Goal: Transaction & Acquisition: Purchase product/service

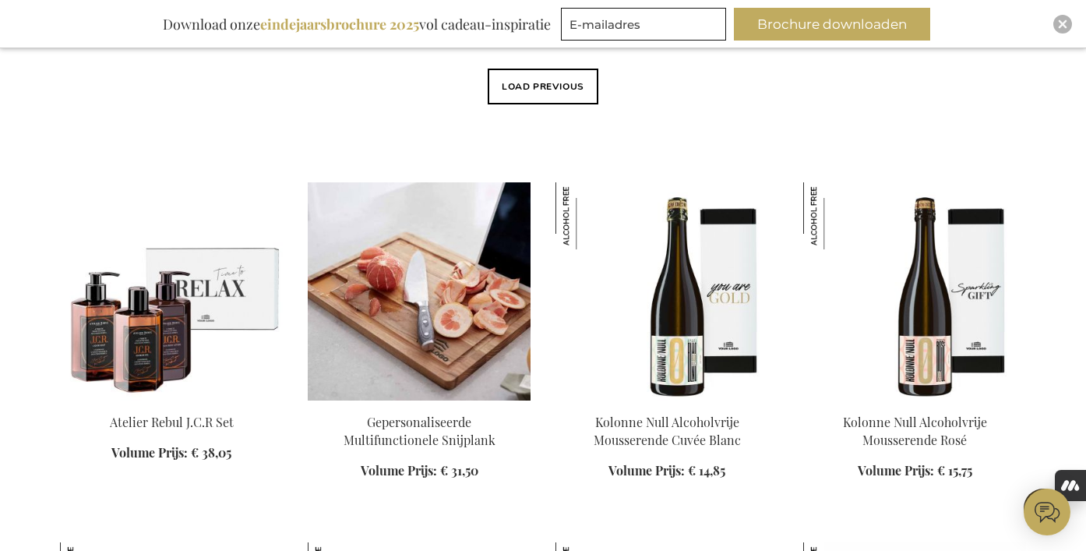
click at [458, 327] on img at bounding box center [419, 291] width 223 height 218
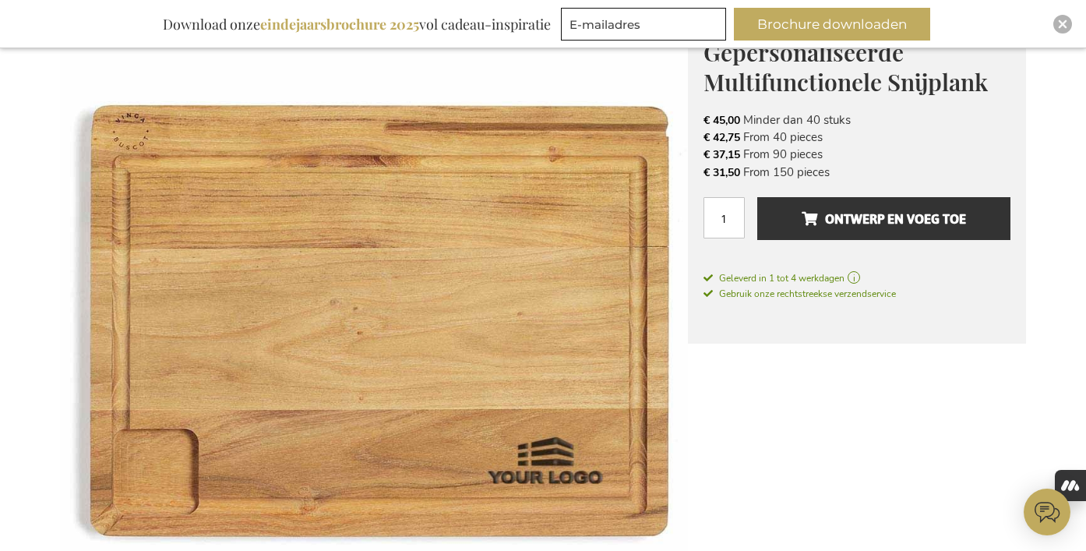
scroll to position [244, 0]
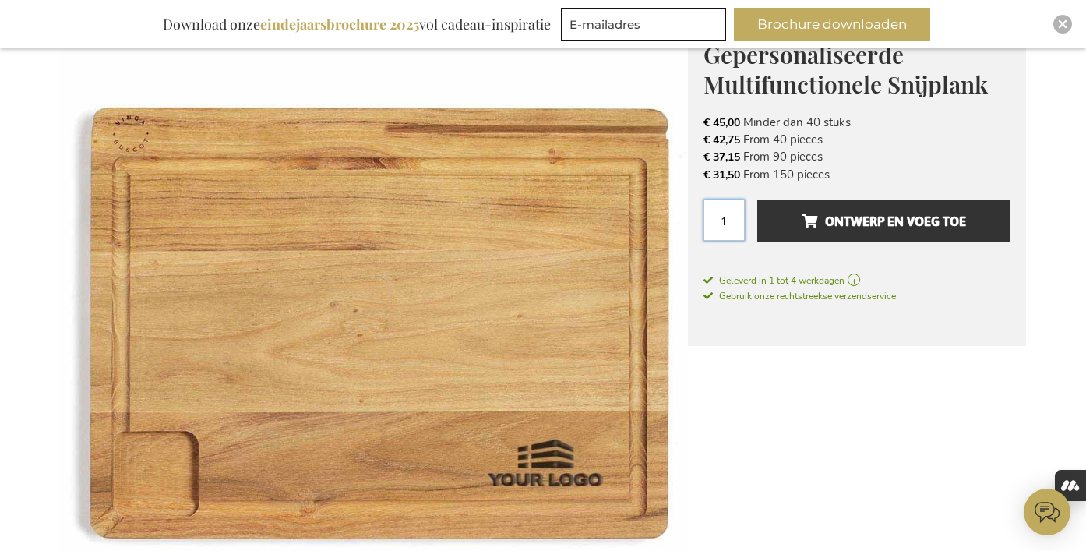
click at [725, 222] on input "1" at bounding box center [723, 219] width 41 height 41
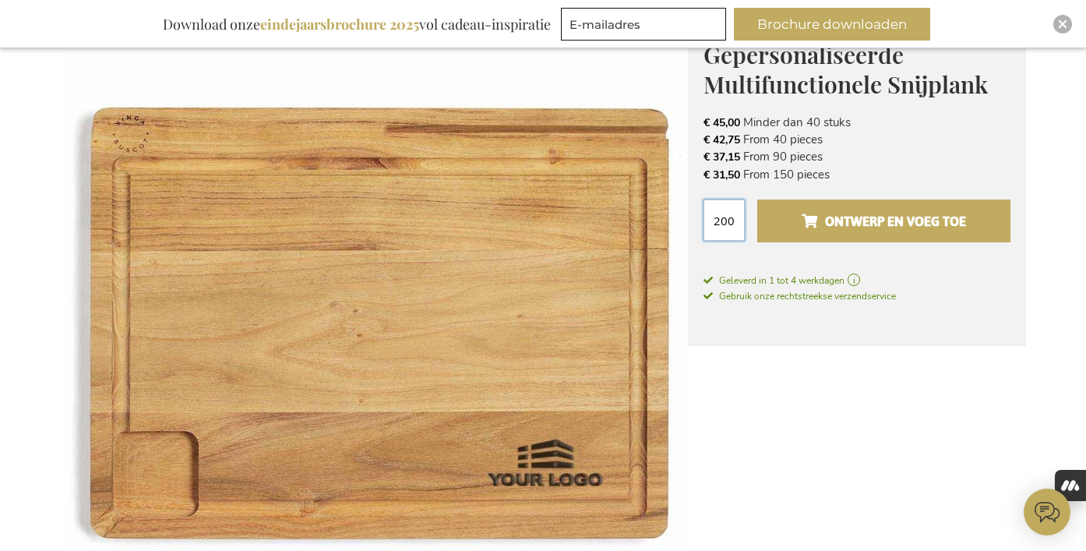
type input "200"
click at [917, 231] on span "Ontwerp en voeg toe" at bounding box center [884, 221] width 164 height 25
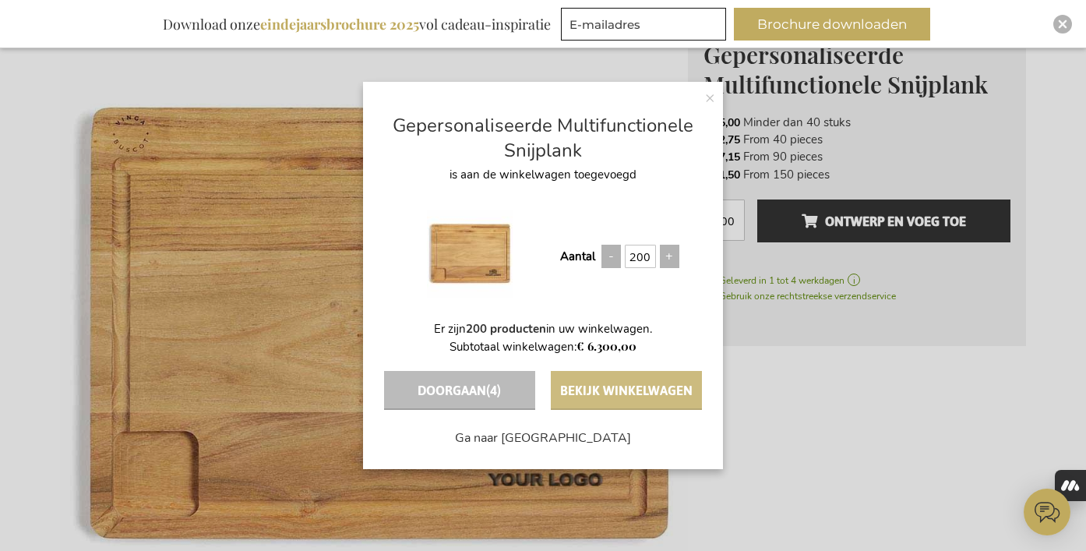
click at [616, 400] on button "Bekijk winkelwagen" at bounding box center [626, 390] width 151 height 39
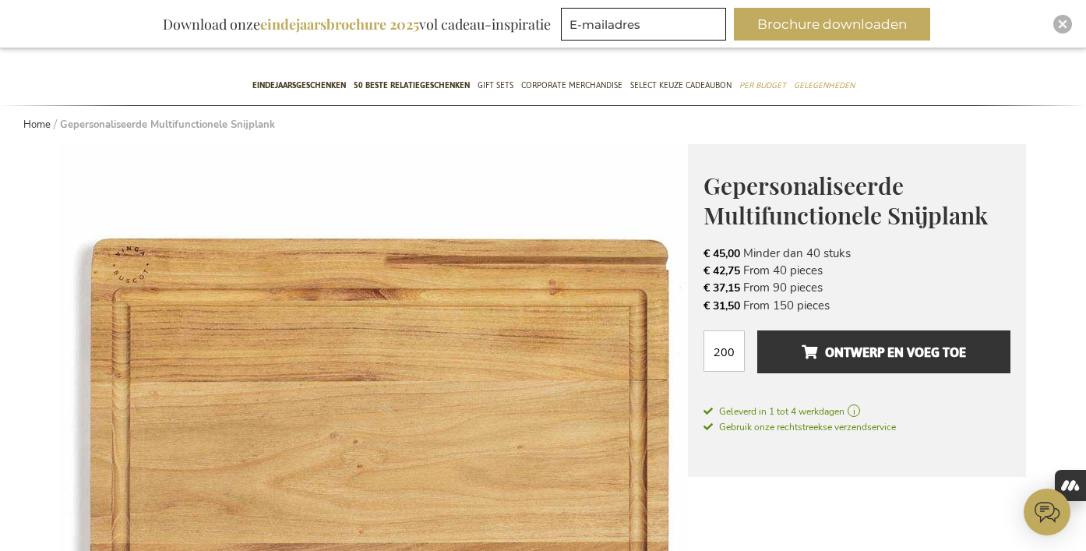
scroll to position [234, 0]
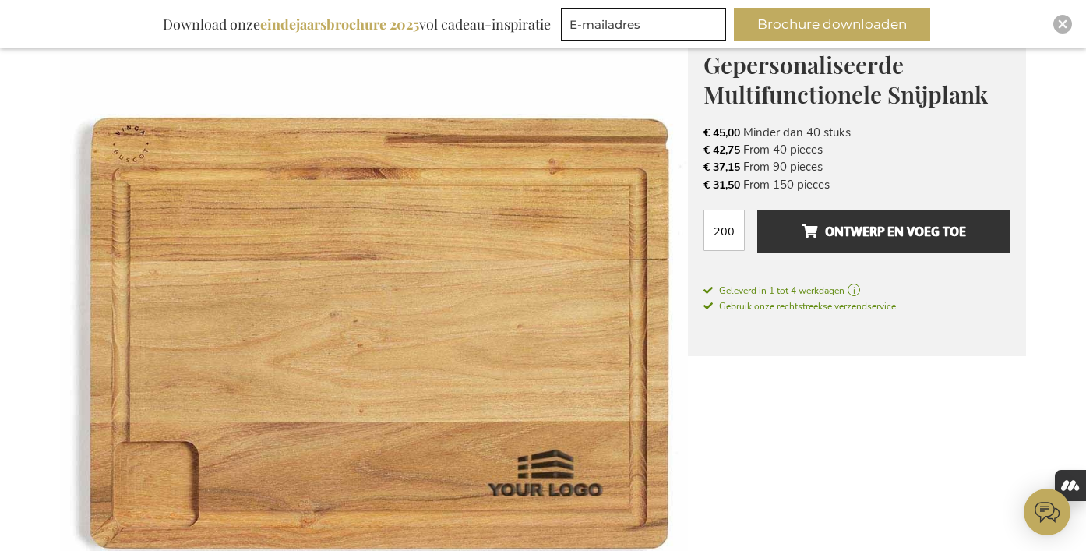
click at [862, 290] on span "Geleverd in 1 tot 4 werkdagen" at bounding box center [856, 291] width 307 height 14
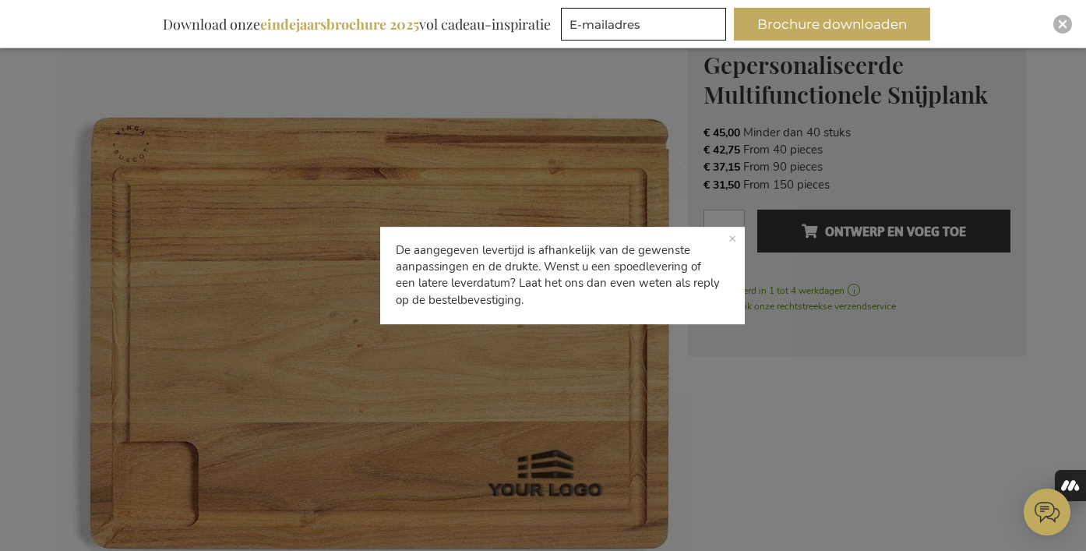
click at [731, 240] on p "De aangegeven levertijd is afhankelijk van de gewenste aanpassingen en de drukt…" at bounding box center [562, 276] width 365 height 98
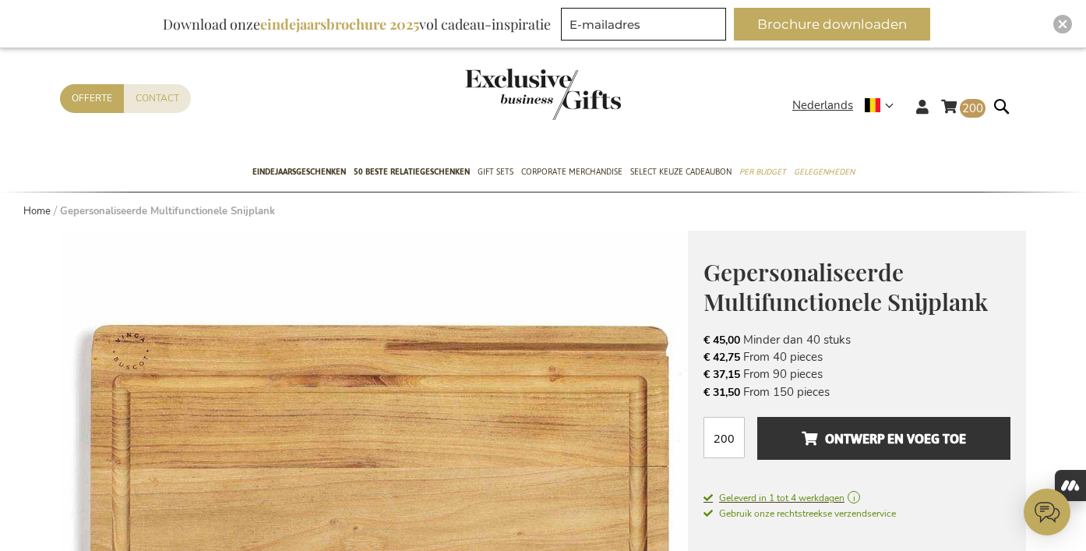
scroll to position [0, 0]
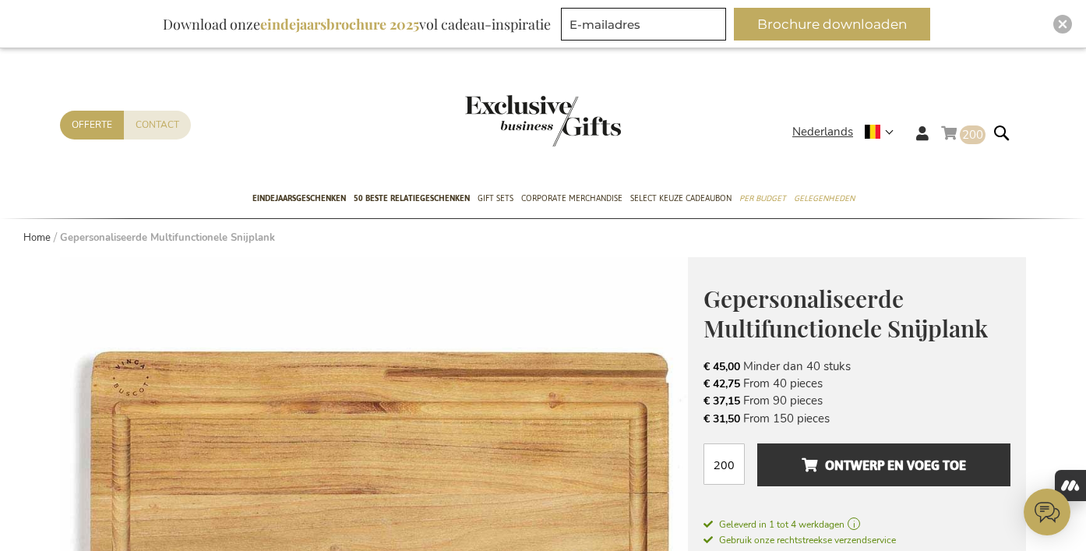
click at [947, 129] on link "Winkelwagen 200 200 items" at bounding box center [963, 136] width 44 height 26
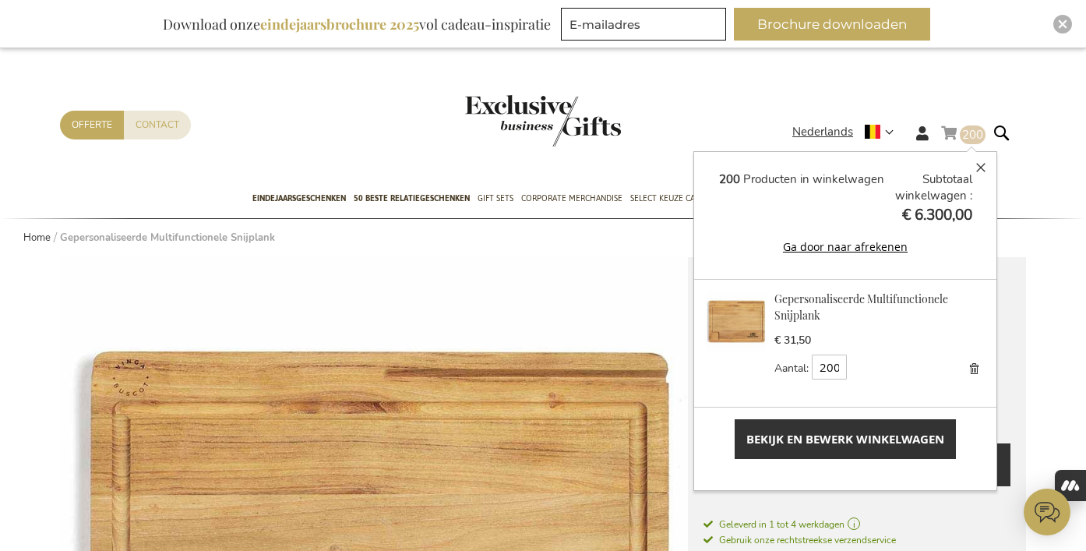
click at [891, 439] on span "Bekijk en bewerk winkelwagen" at bounding box center [845, 439] width 198 height 16
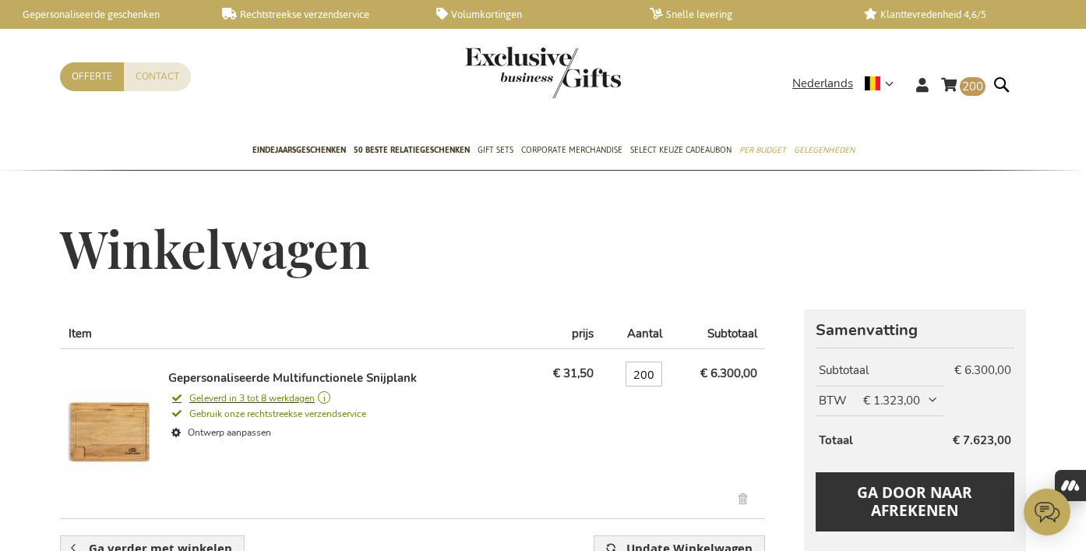
click at [332, 394] on span "Geleverd in 3 tot 8 werkdagen" at bounding box center [345, 398] width 354 height 14
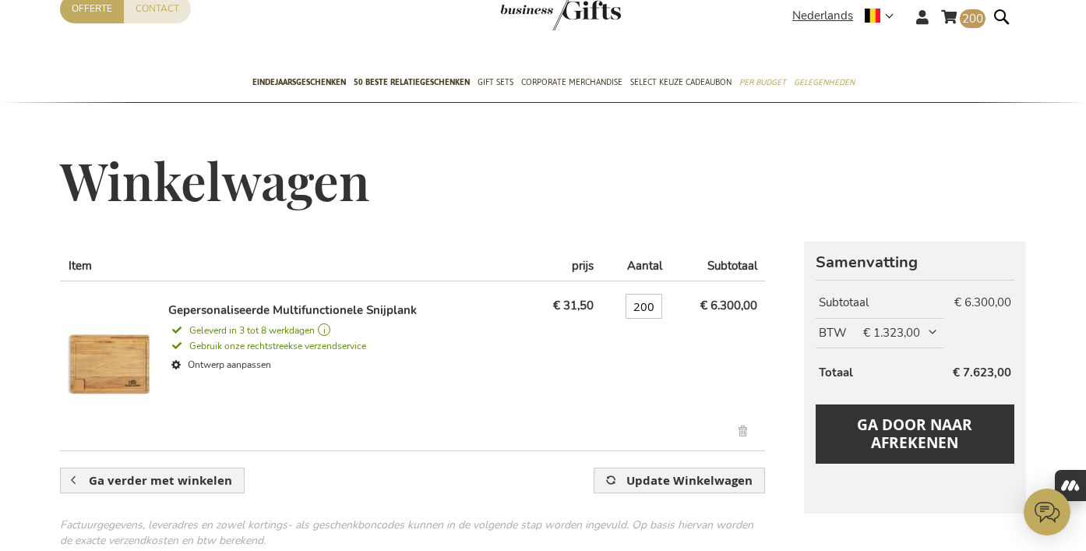
scroll to position [72, 0]
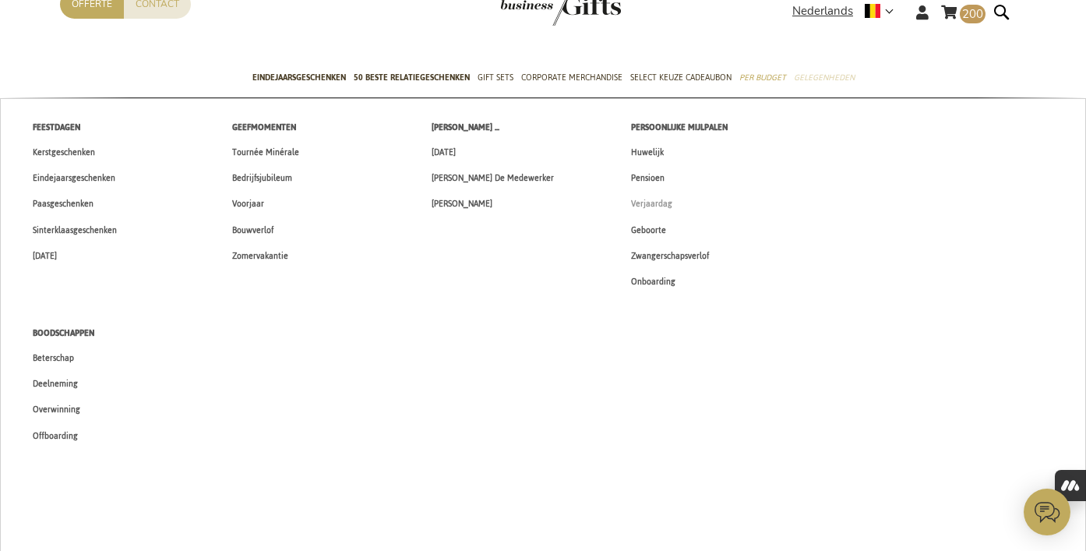
click at [655, 203] on span "Verjaardag" at bounding box center [651, 204] width 41 height 16
